Goal: Information Seeking & Learning: Find specific fact

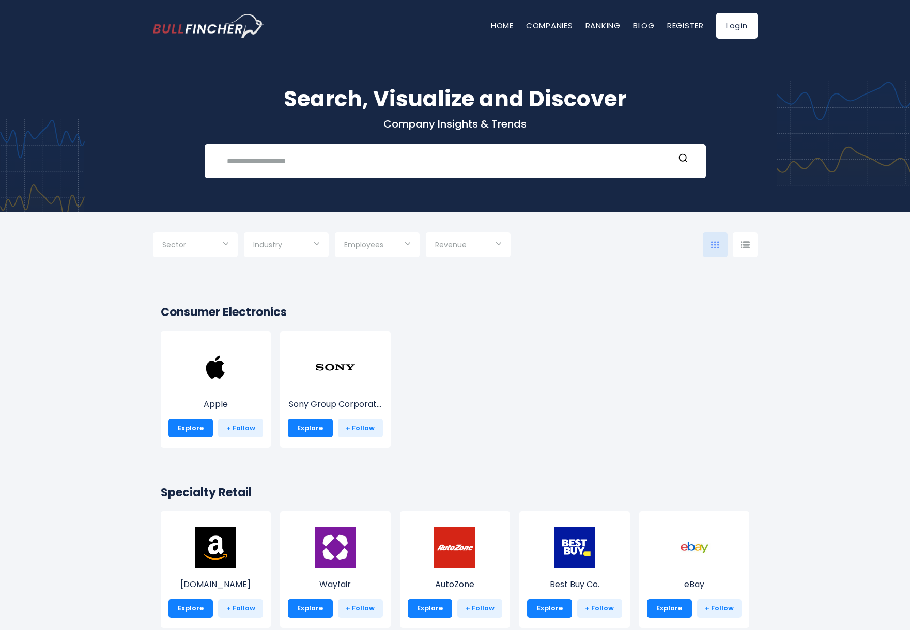
click at [544, 28] on link "Companies" at bounding box center [549, 25] width 47 height 11
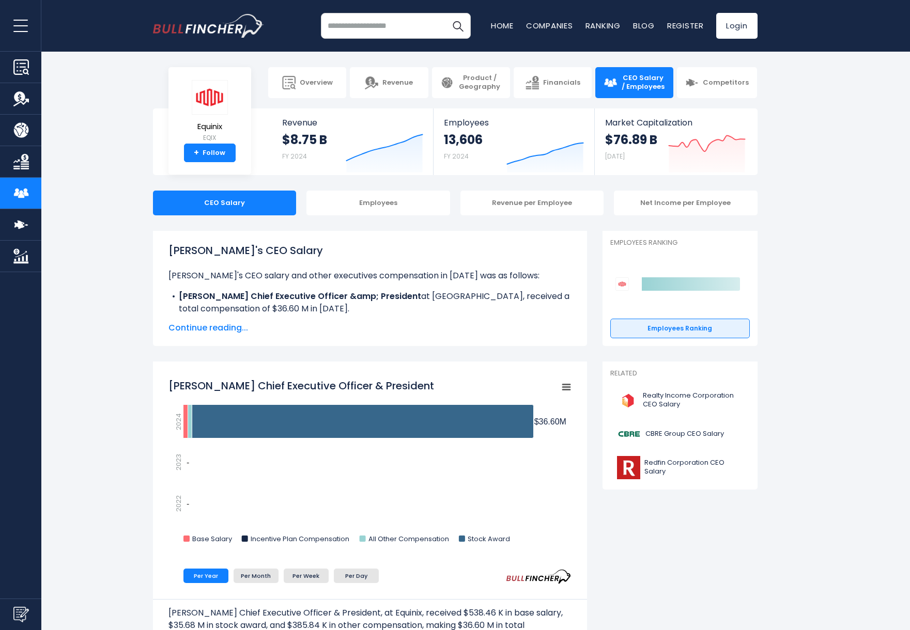
click at [198, 329] on span "Continue reading..." at bounding box center [369, 328] width 403 height 12
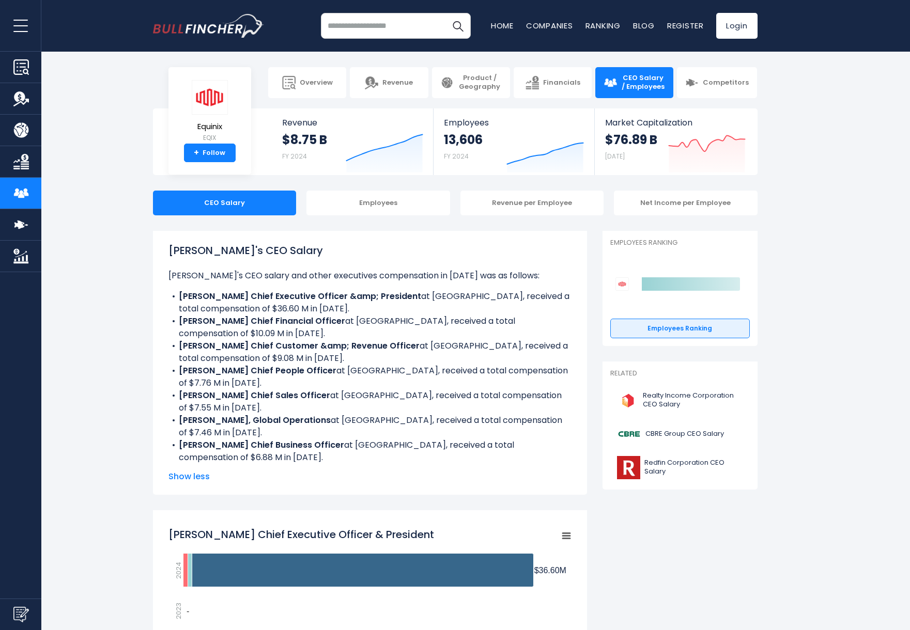
click at [140, 139] on section "Equinix EQIX + Follow Revenue $8.75 B FY 2024 Created with Highcharts 12.1.2 Em…" at bounding box center [455, 141] width 910 height 67
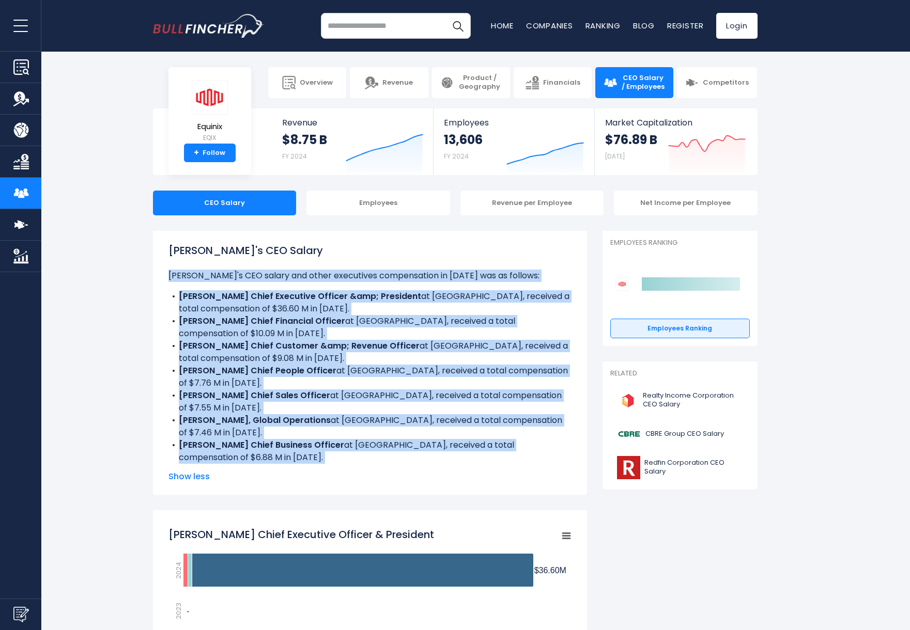
drag, startPoint x: 167, startPoint y: 274, endPoint x: 357, endPoint y: 459, distance: 265.2
click at [357, 459] on div "Equinix's CEO Salary Equinix's CEO salary and other executives compensation in …" at bounding box center [370, 363] width 434 height 264
copy ul "Equinix's CEO salary and other executives compensation in 2024 was as follows: …"
click at [203, 310] on li "Adaire Fox-Martin Chief Executive Officer &amp; President at Equinix, received …" at bounding box center [369, 302] width 403 height 25
